Goal: Information Seeking & Learning: Understand process/instructions

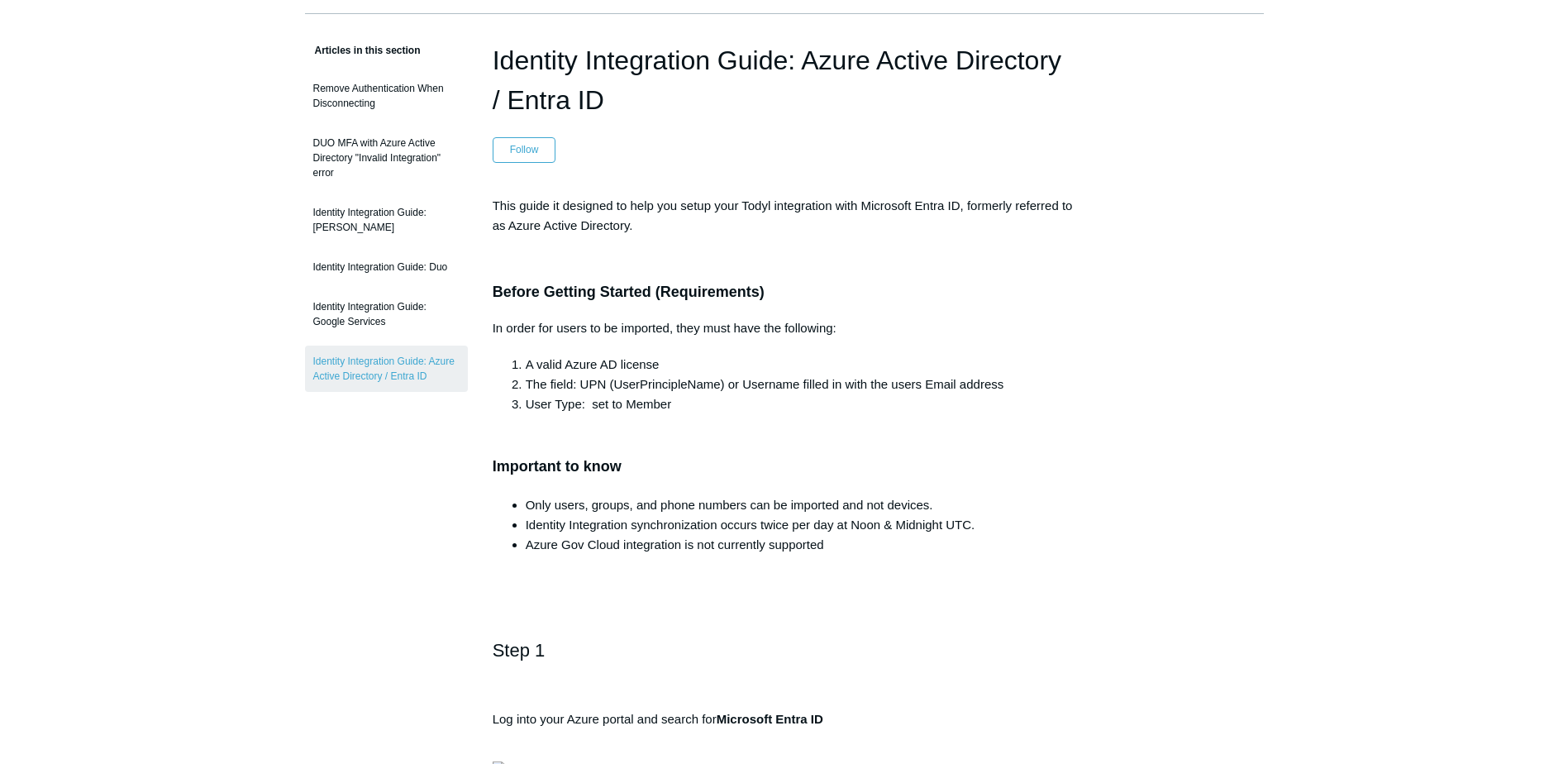
scroll to position [166, 0]
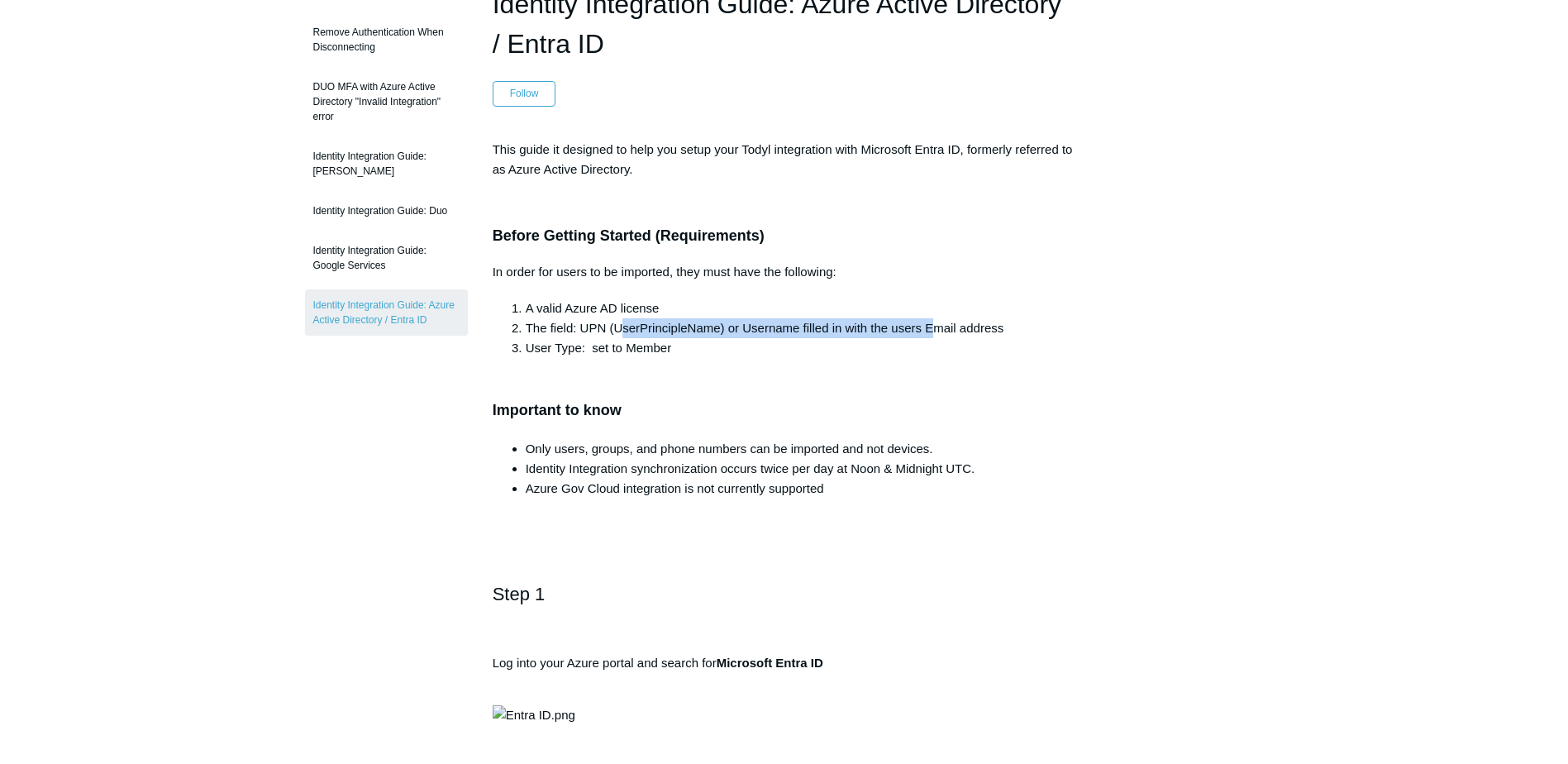
drag, startPoint x: 618, startPoint y: 330, endPoint x: 934, endPoint y: 323, distance: 316.1
click at [934, 323] on li "The field: UPN (UserPrincipleName) or Username filled in with the users Email a…" at bounding box center [801, 328] width 550 height 19
drag, startPoint x: 934, startPoint y: 323, endPoint x: 854, endPoint y: 328, distance: 80.2
click at [856, 328] on li "The field: UPN (UserPrincipleName) or Username filled in with the users Email a…" at bounding box center [801, 328] width 550 height 19
drag, startPoint x: 755, startPoint y: 353, endPoint x: 766, endPoint y: 354, distance: 11.0
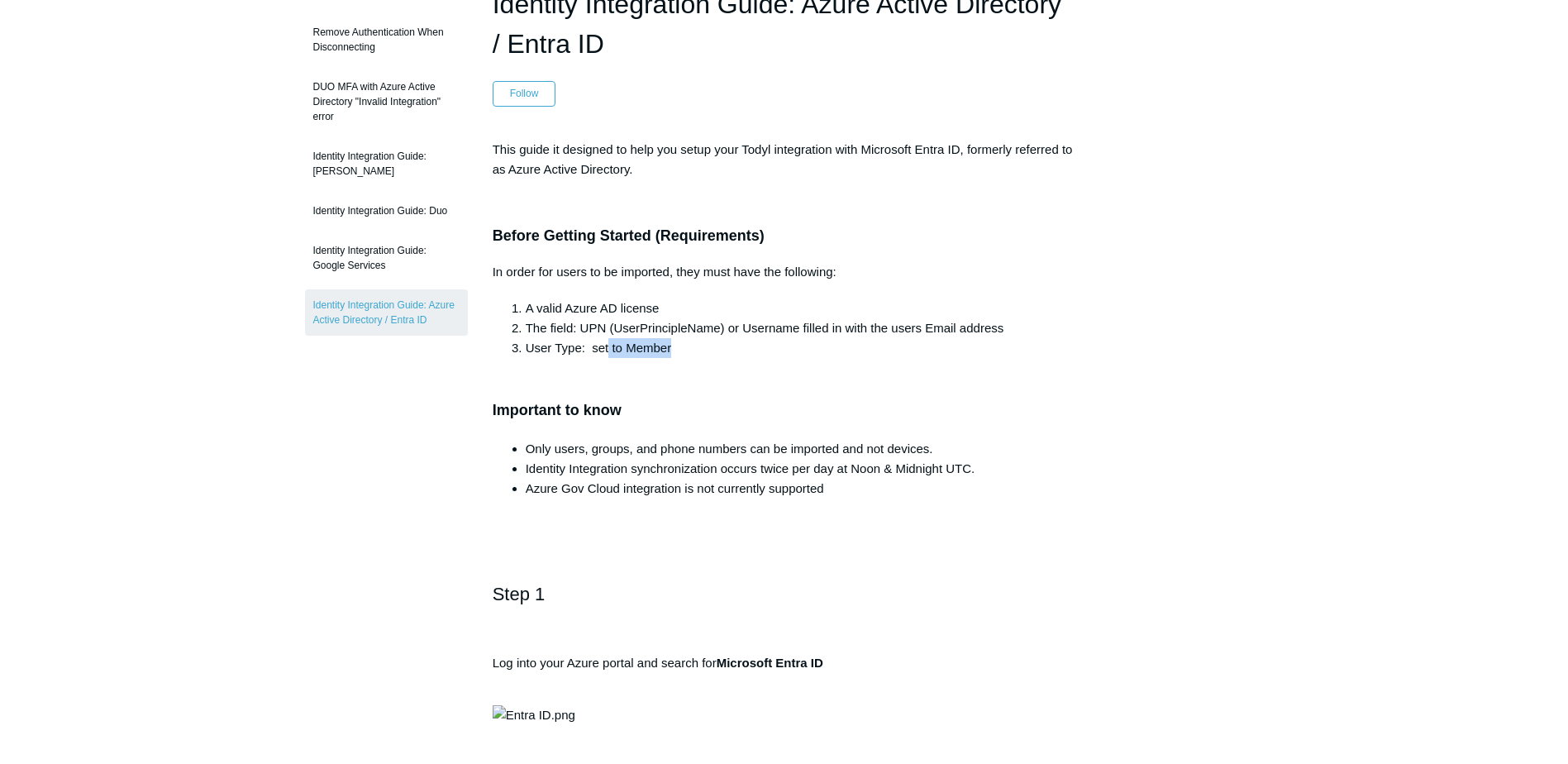
click at [766, 354] on li "User Type: set to Member" at bounding box center [801, 348] width 550 height 19
click at [598, 443] on li "Only users, groups, and phone numbers can be imported and not devices." at bounding box center [801, 448] width 550 height 19
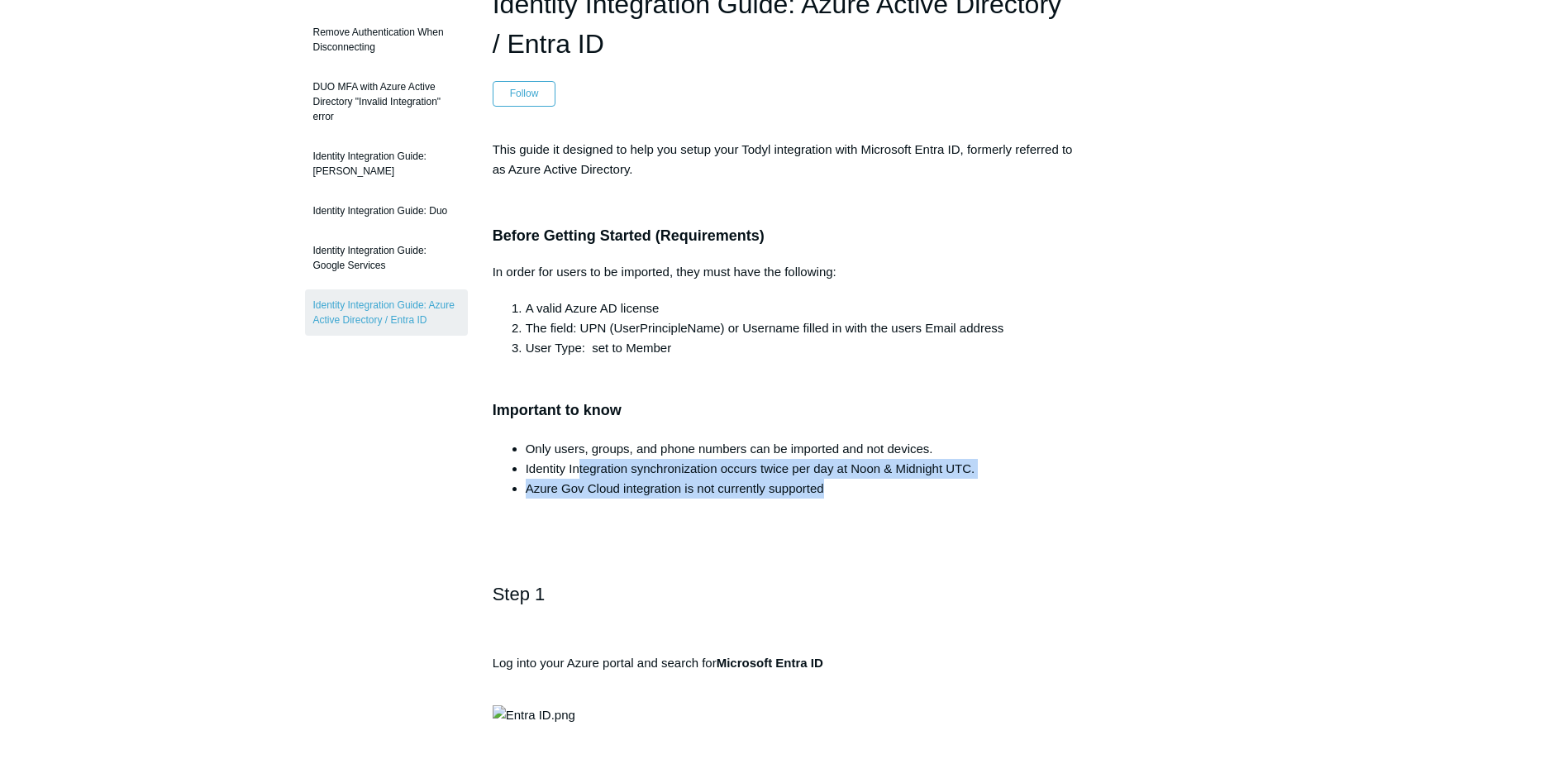
drag, startPoint x: 579, startPoint y: 472, endPoint x: 974, endPoint y: 480, distance: 395.1
click at [974, 480] on ul "Only users, groups, and phone numbers can be imported and not devices. Identity…" at bounding box center [792, 468] width 567 height 59
drag, startPoint x: 974, startPoint y: 480, endPoint x: 862, endPoint y: 493, distance: 112.8
click at [862, 493] on li "Azure Gov Cloud integration is not currently supported" at bounding box center [801, 488] width 550 height 19
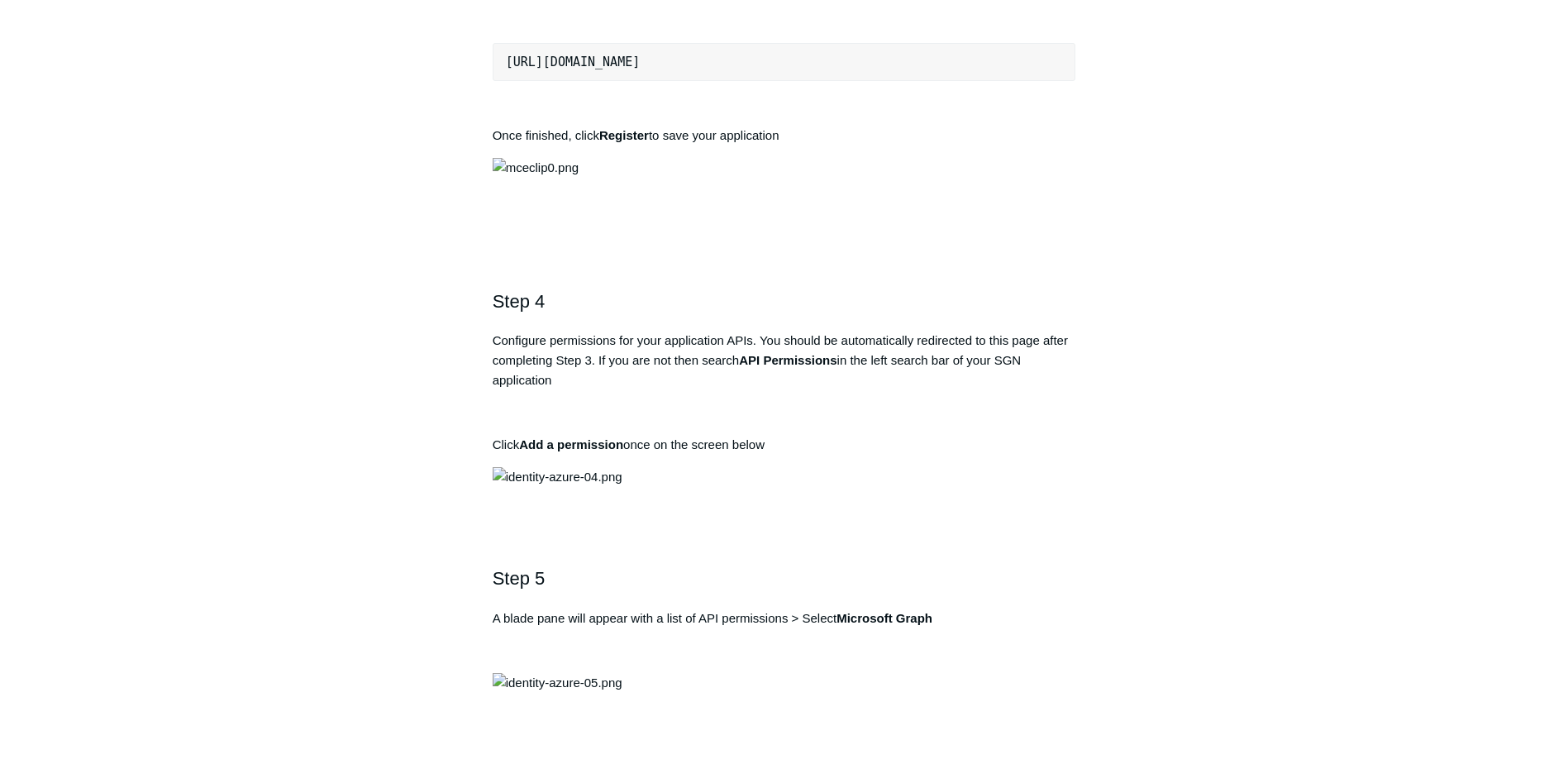
scroll to position [1571, 0]
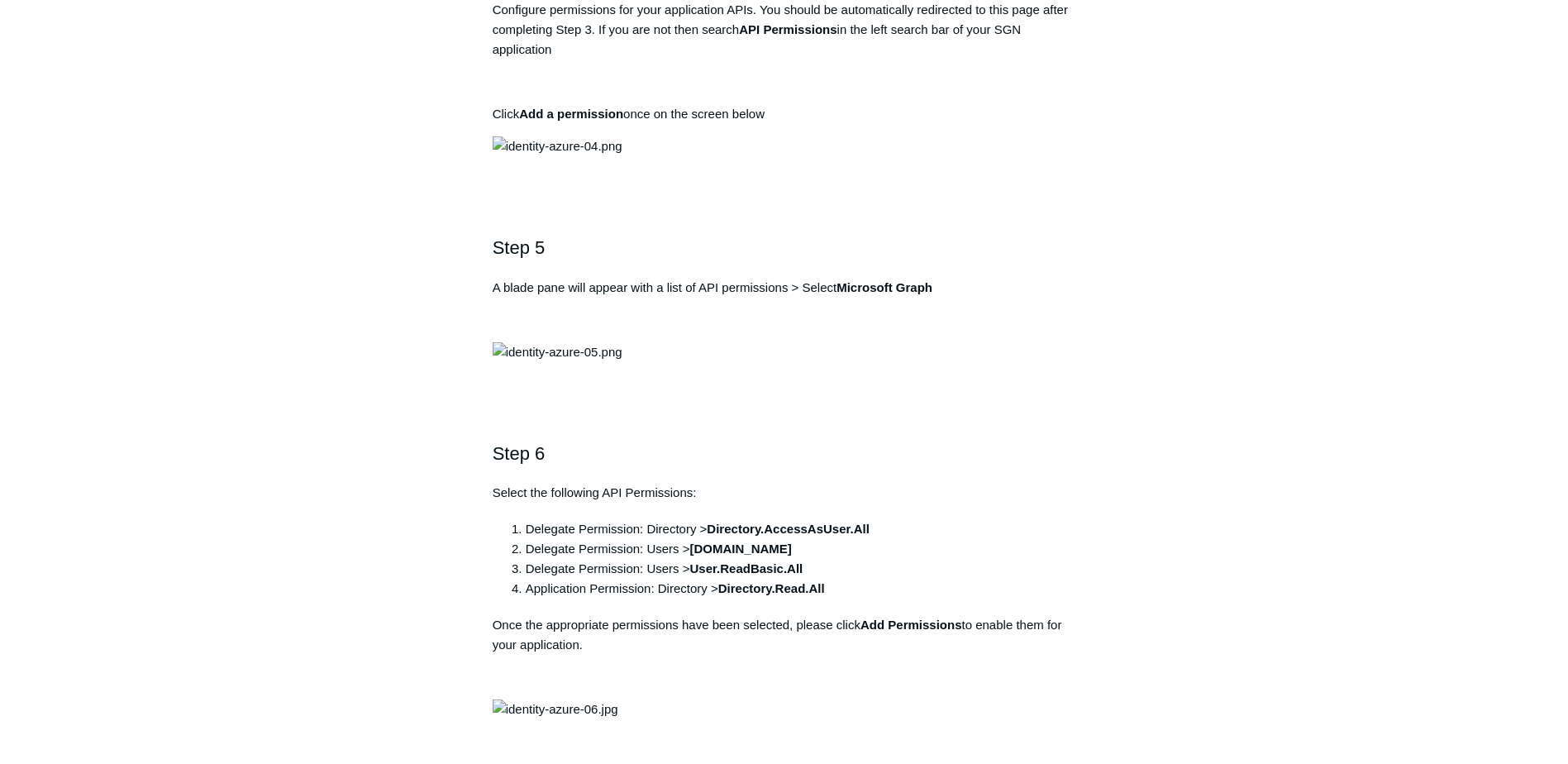
drag, startPoint x: 1229, startPoint y: 693, endPoint x: 1176, endPoint y: 680, distance: 54.6
drag, startPoint x: 791, startPoint y: 290, endPoint x: 505, endPoint y: 295, distance: 286.0
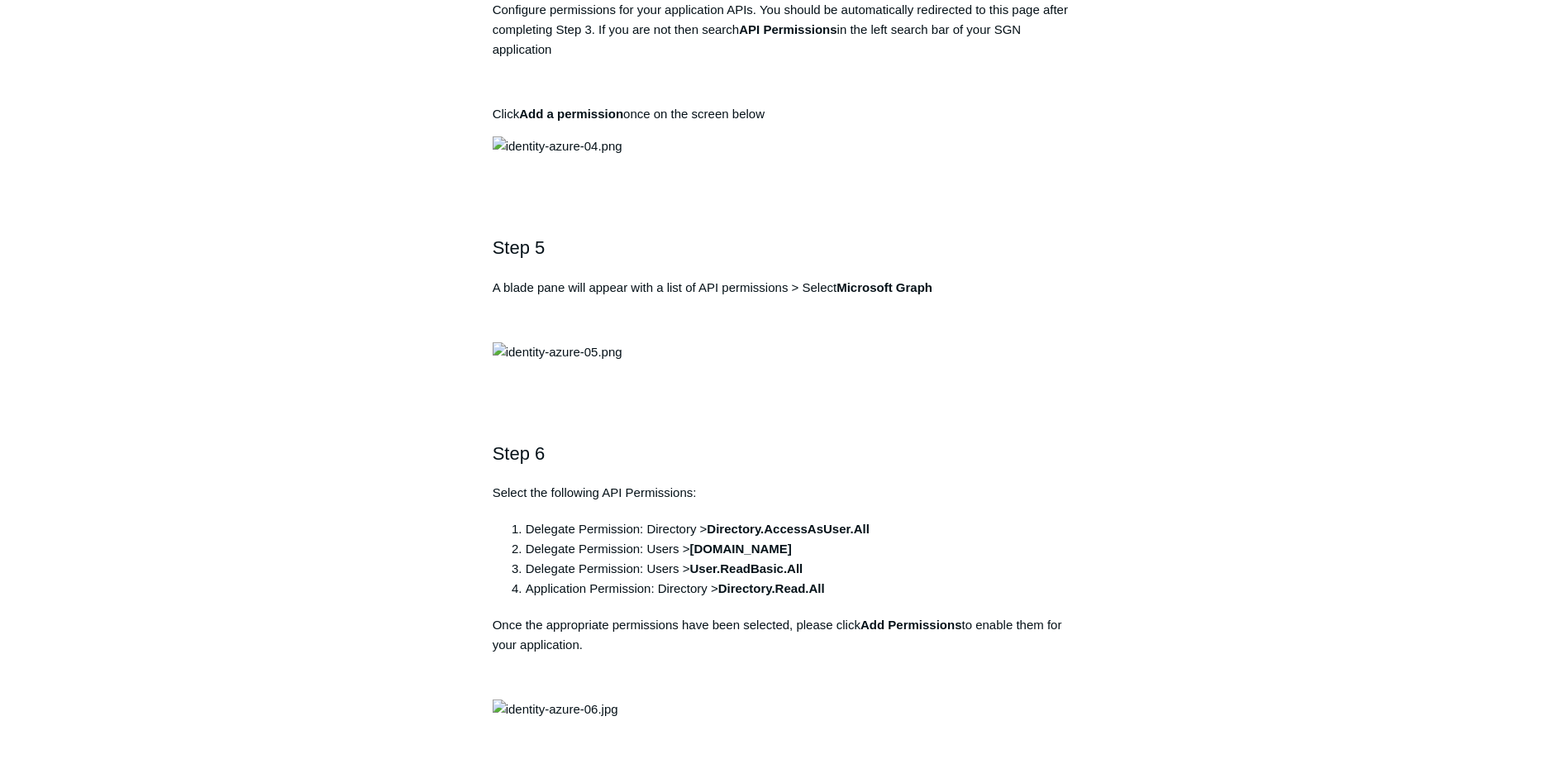
copy pre "[URL][DOMAIN_NAME]"
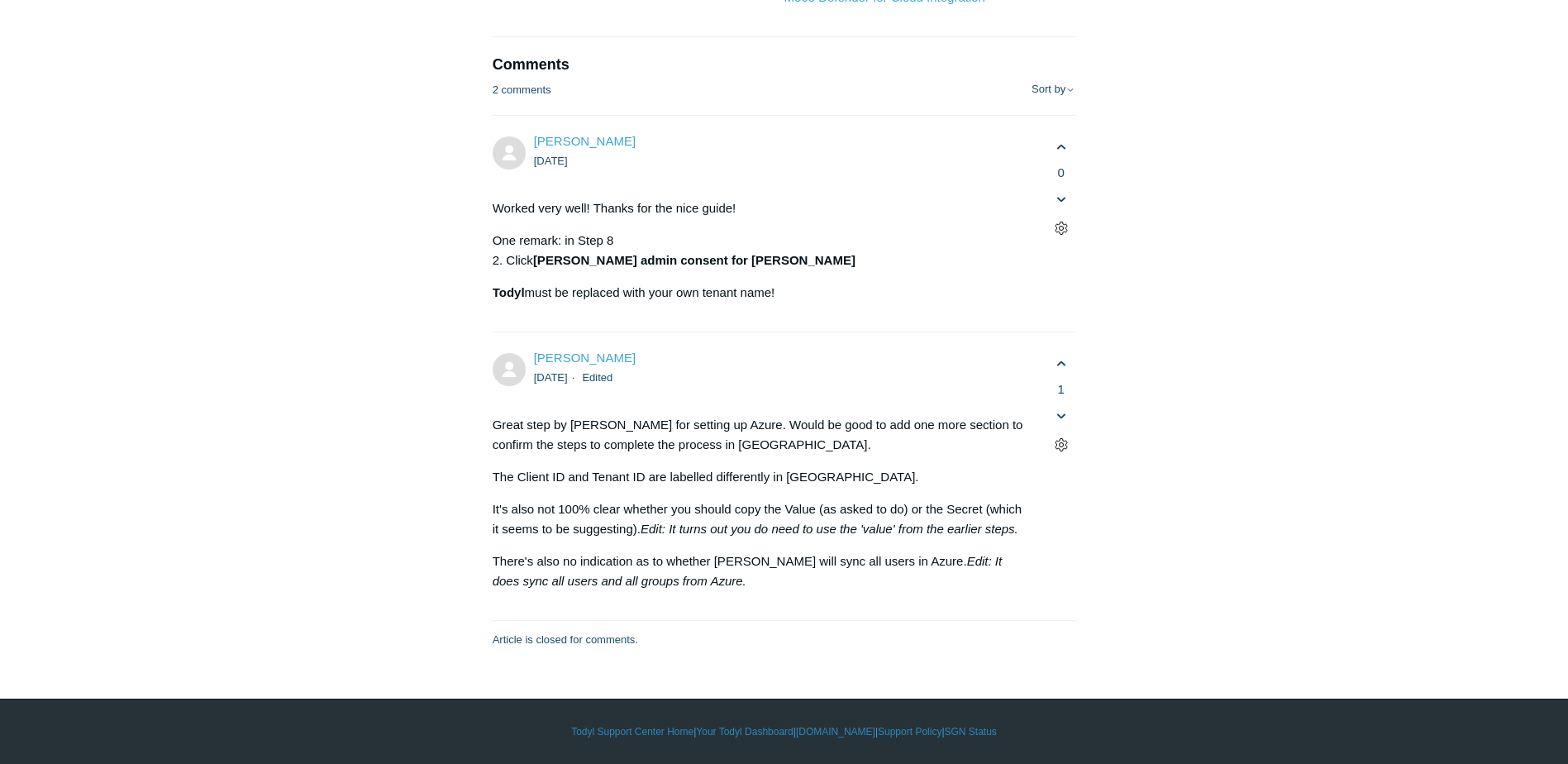
scroll to position [10330, 0]
